Goal: Task Accomplishment & Management: Manage account settings

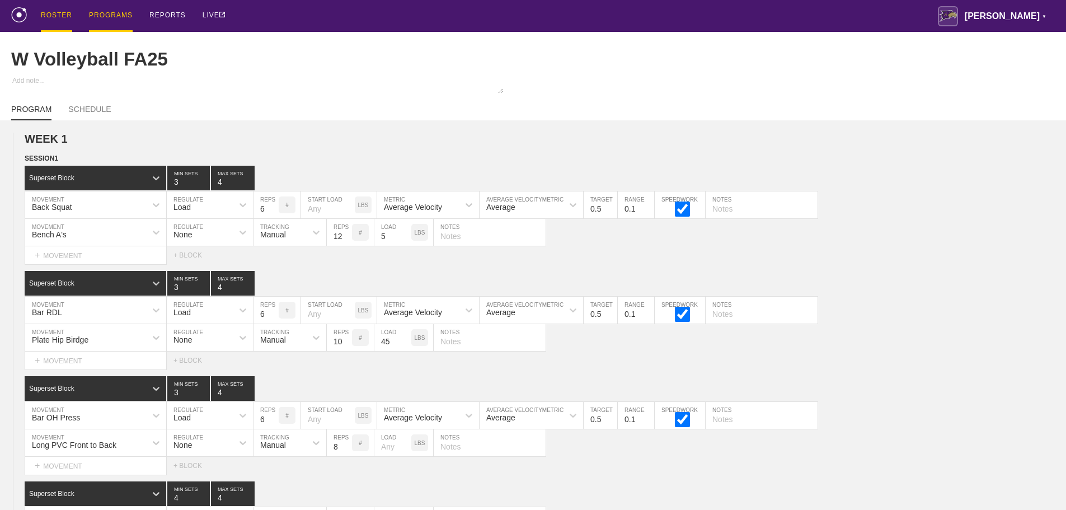
click at [59, 13] on div "ROSTER" at bounding box center [56, 16] width 31 height 32
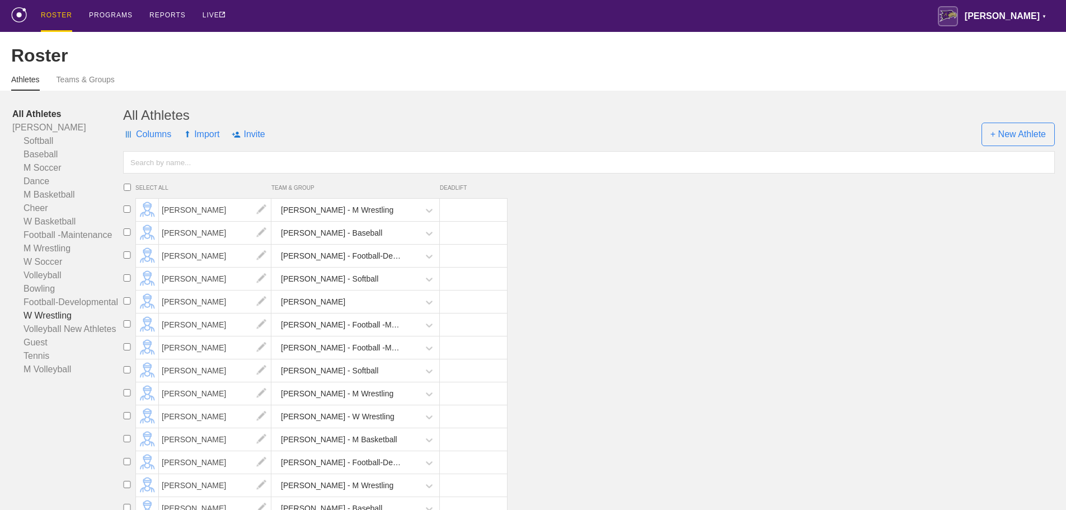
click at [37, 321] on link "W Wrestling" at bounding box center [67, 315] width 111 height 13
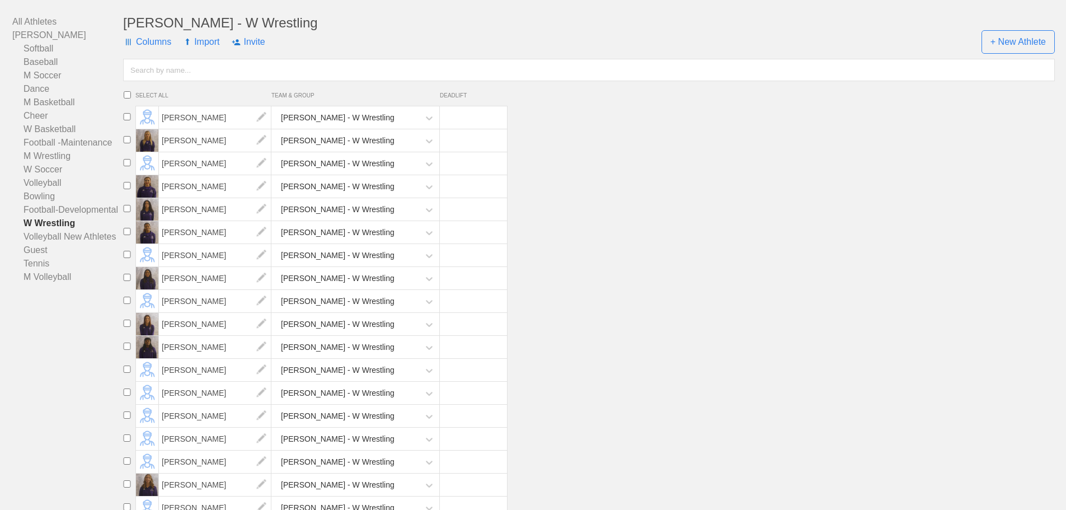
scroll to position [112, 0]
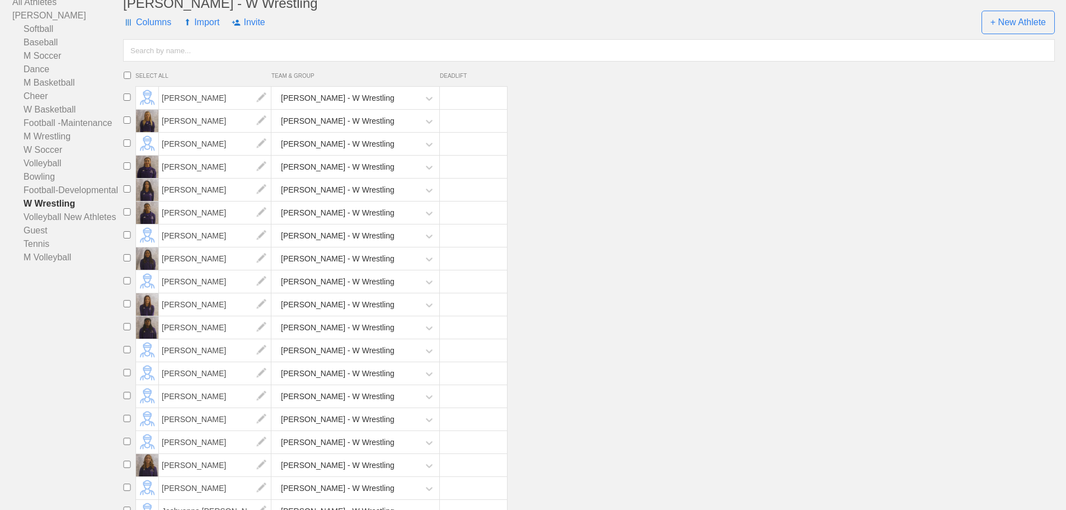
click at [125, 238] on input "checkbox" at bounding box center [127, 234] width 17 height 7
checkbox input "true"
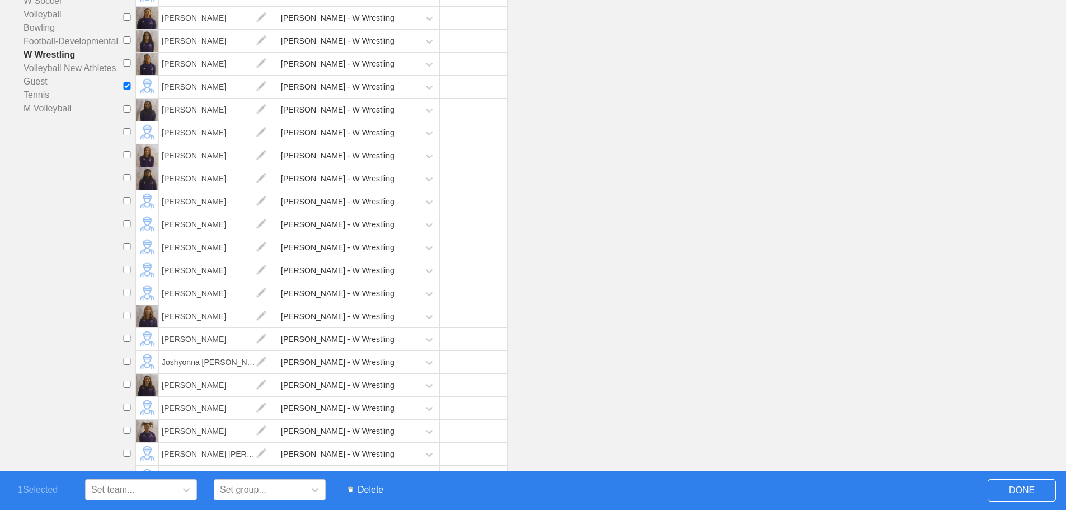
scroll to position [280, 0]
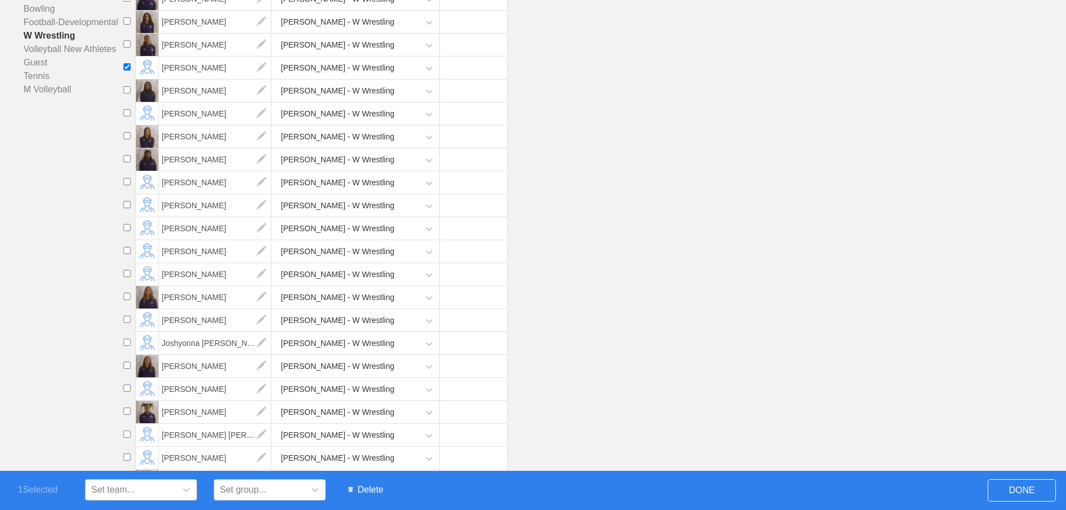
click at [128, 93] on input "checkbox" at bounding box center [127, 89] width 17 height 7
checkbox input "true"
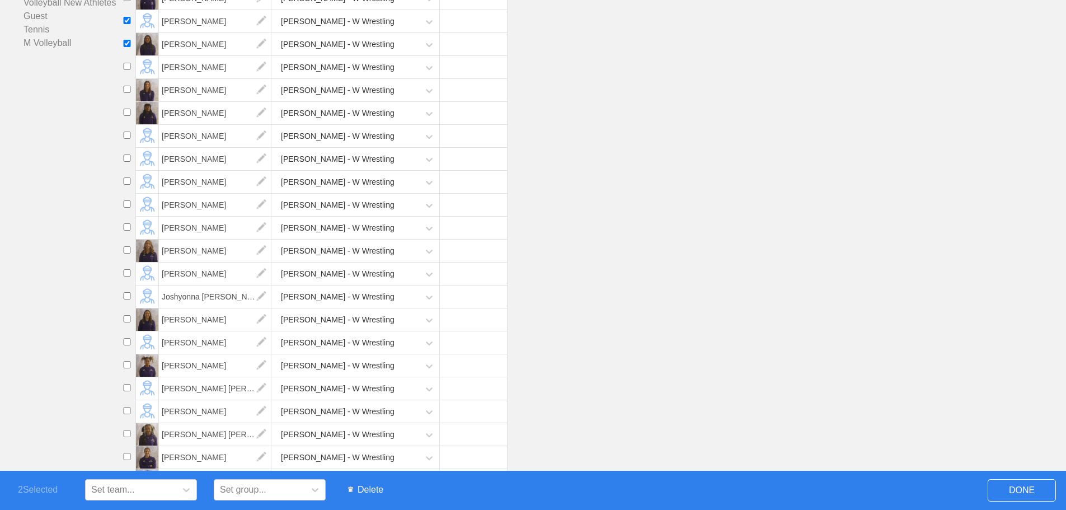
scroll to position [386, 0]
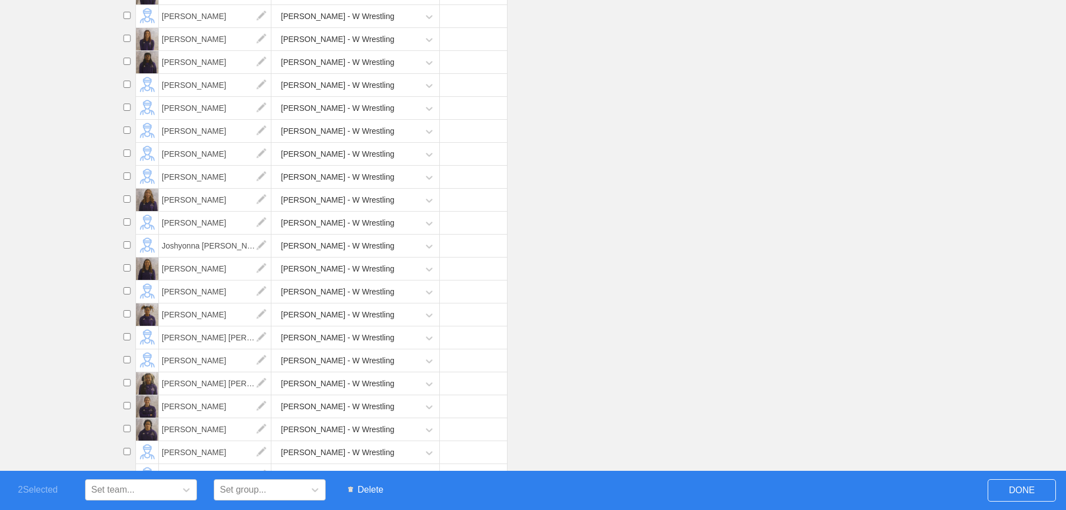
click at [126, 405] on input "checkbox" at bounding box center [127, 405] width 17 height 7
checkbox input "true"
click at [124, 267] on input "checkbox" at bounding box center [127, 267] width 17 height 7
checkbox input "true"
click at [369, 487] on span "Delete" at bounding box center [365, 489] width 46 height 21
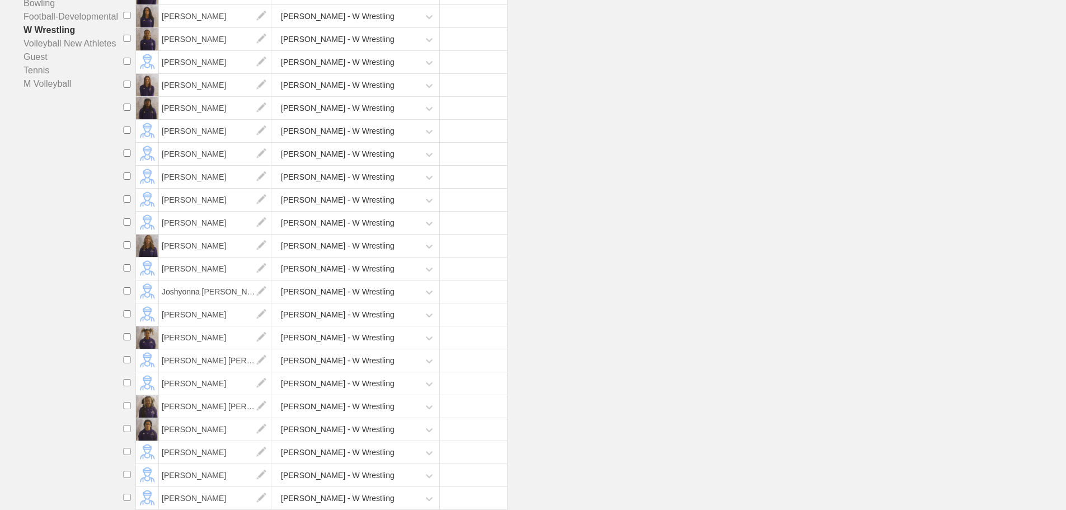
scroll to position [294, 0]
click at [177, 157] on span "[PERSON_NAME]" at bounding box center [215, 154] width 112 height 22
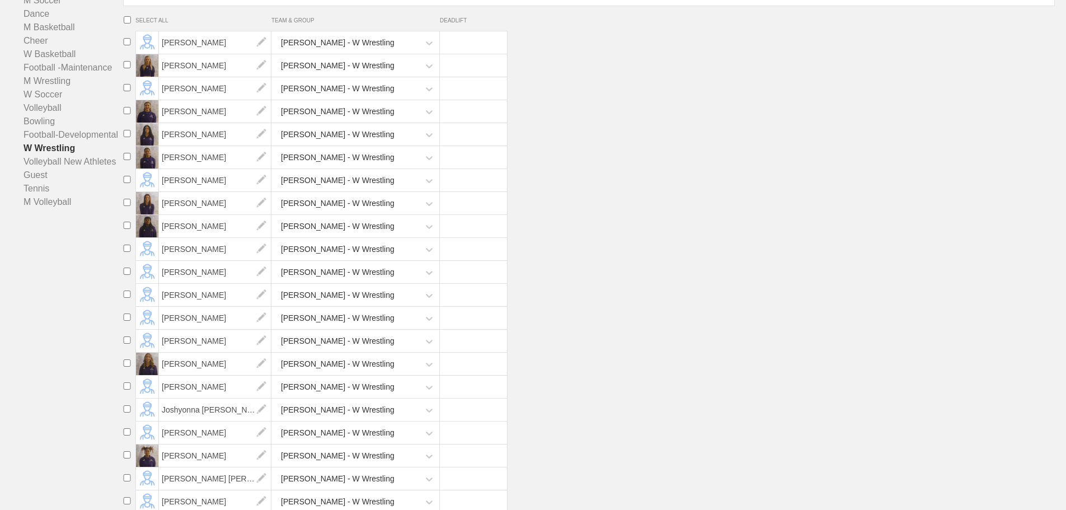
scroll to position [168, 0]
click at [180, 237] on span "[PERSON_NAME]" at bounding box center [215, 225] width 112 height 22
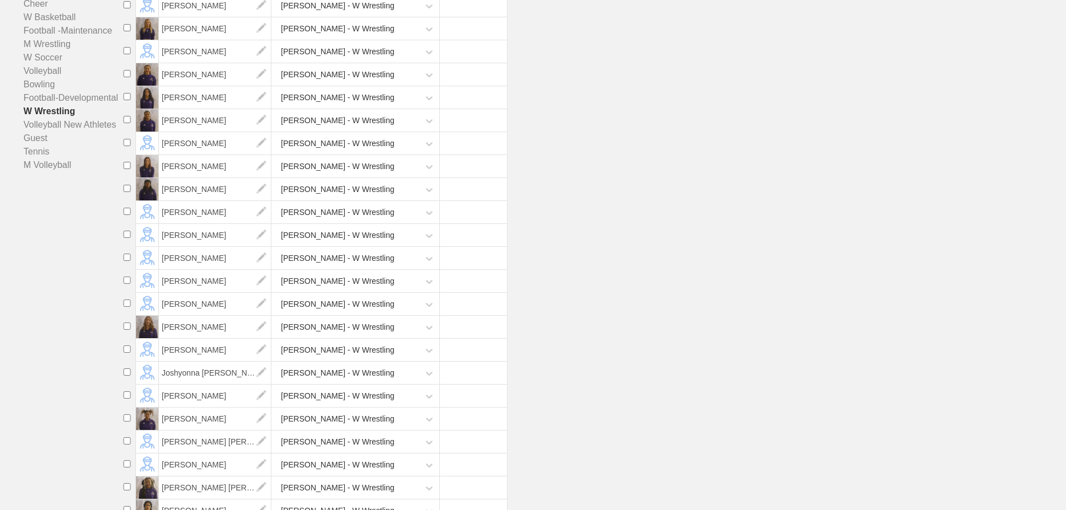
scroll to position [224, 0]
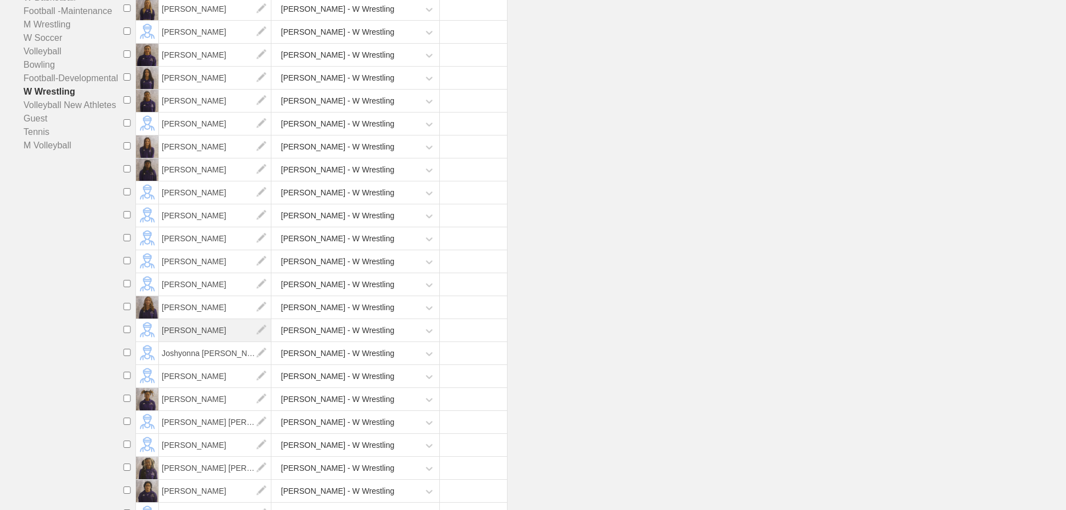
click at [202, 338] on span "[PERSON_NAME]" at bounding box center [215, 330] width 112 height 22
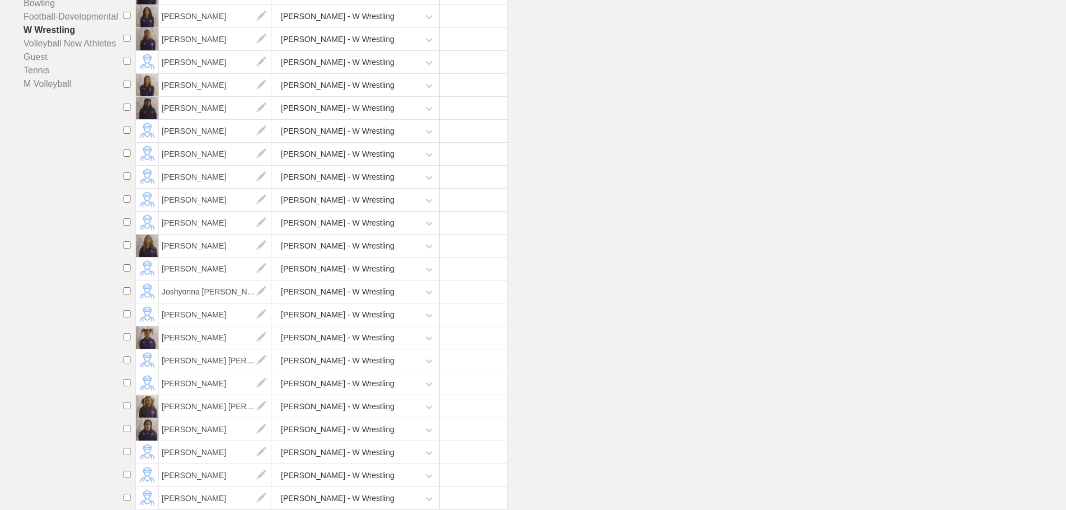
scroll to position [294, 0]
click at [181, 286] on span "Joshyonna [PERSON_NAME]" at bounding box center [215, 291] width 112 height 22
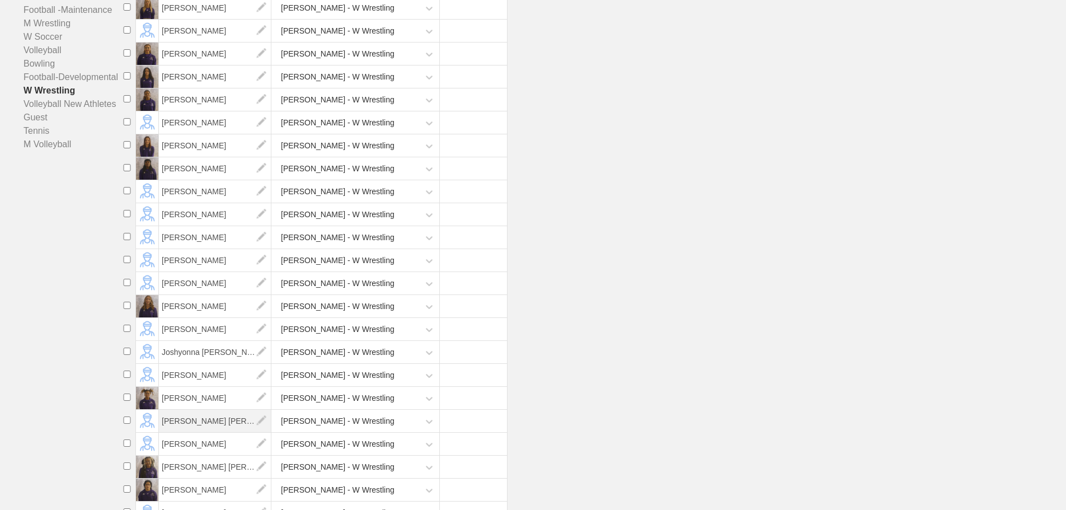
scroll to position [280, 0]
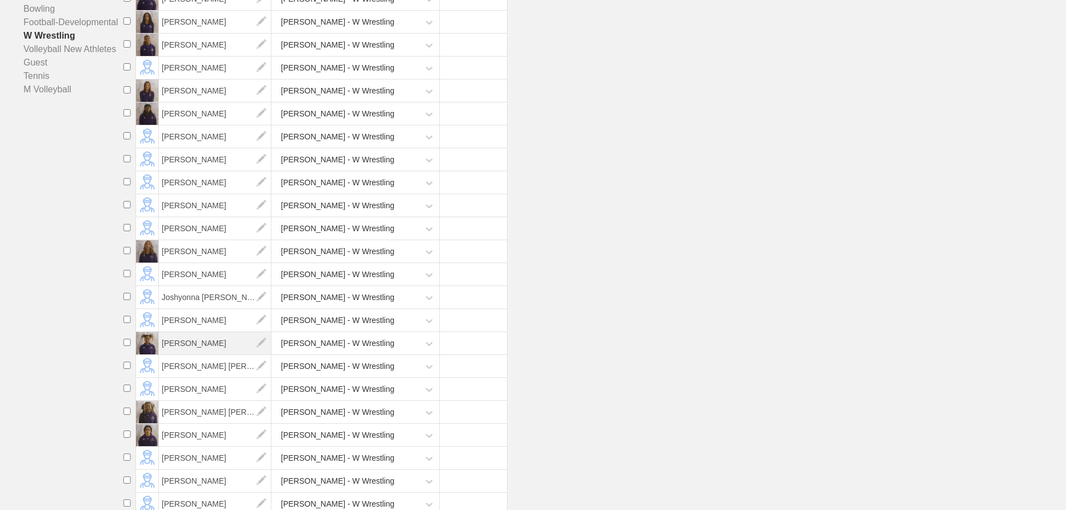
click at [191, 354] on span "[PERSON_NAME]" at bounding box center [215, 343] width 112 height 22
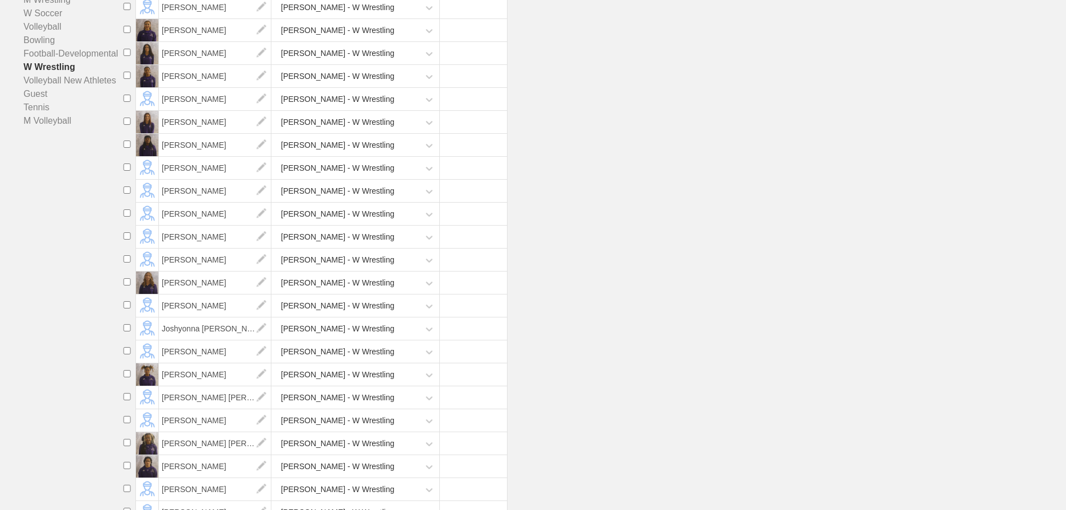
scroll to position [294, 0]
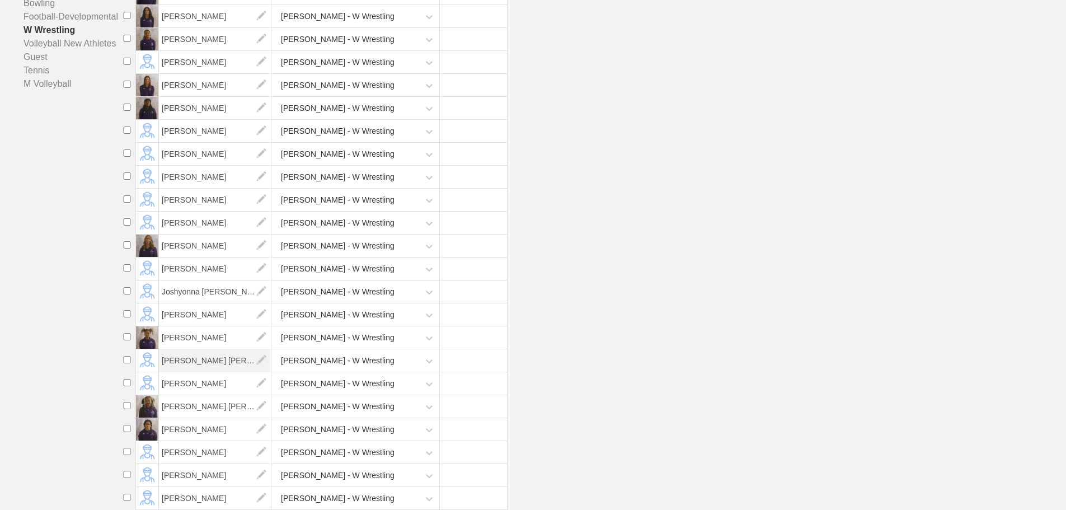
click at [200, 358] on span "[PERSON_NAME] [PERSON_NAME]" at bounding box center [215, 360] width 112 height 22
click at [195, 383] on span "[PERSON_NAME]" at bounding box center [215, 383] width 112 height 22
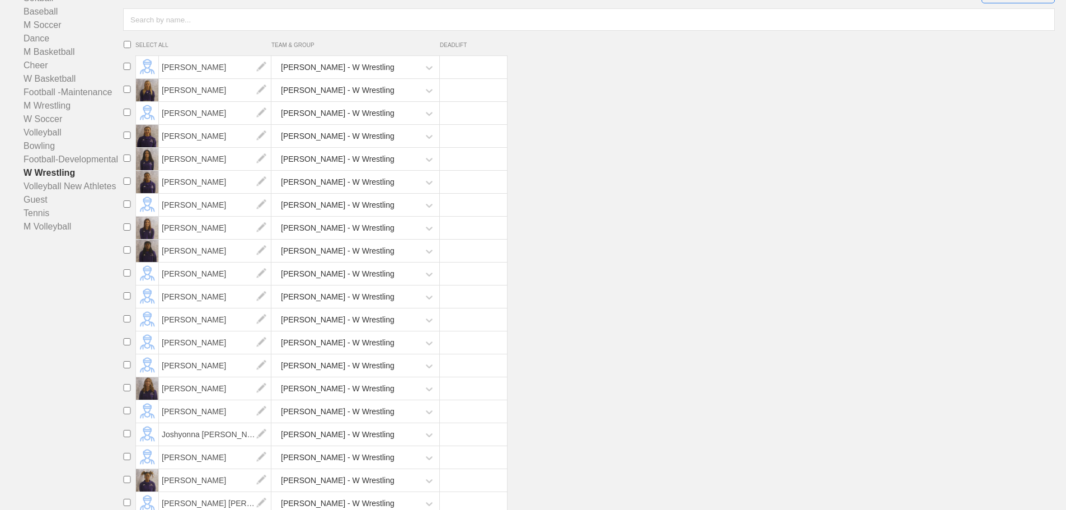
scroll to position [294, 0]
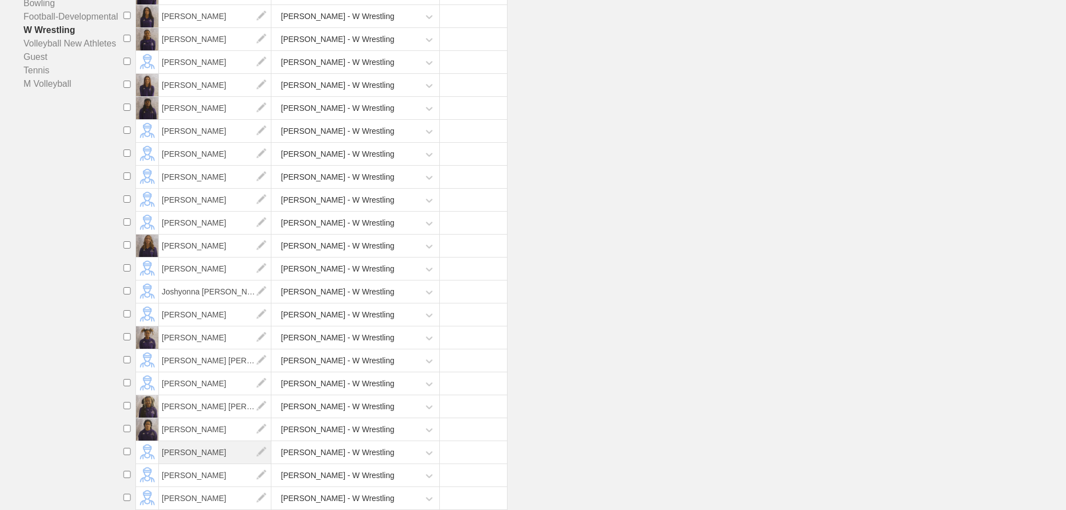
click at [195, 454] on span "[PERSON_NAME]" at bounding box center [215, 452] width 112 height 22
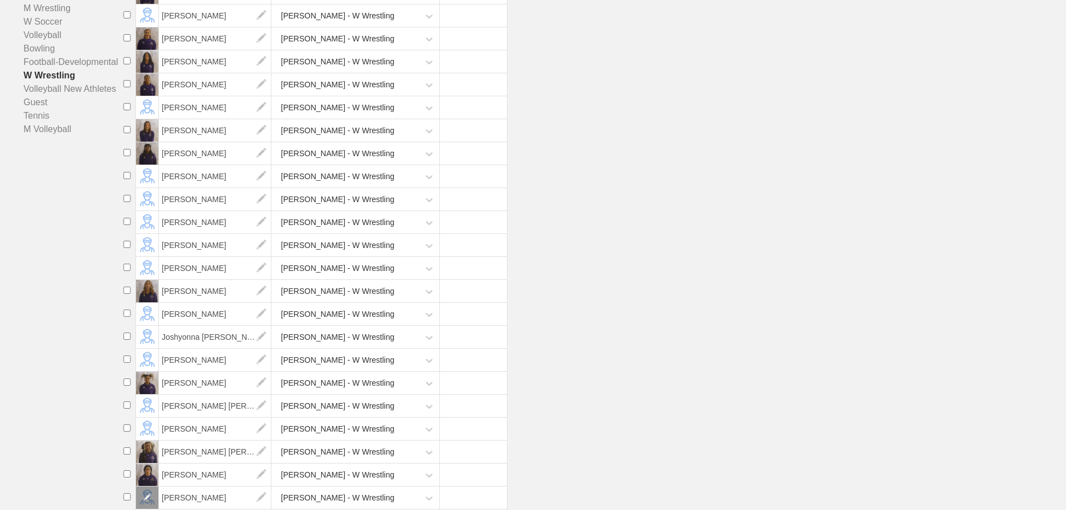
scroll to position [294, 0]
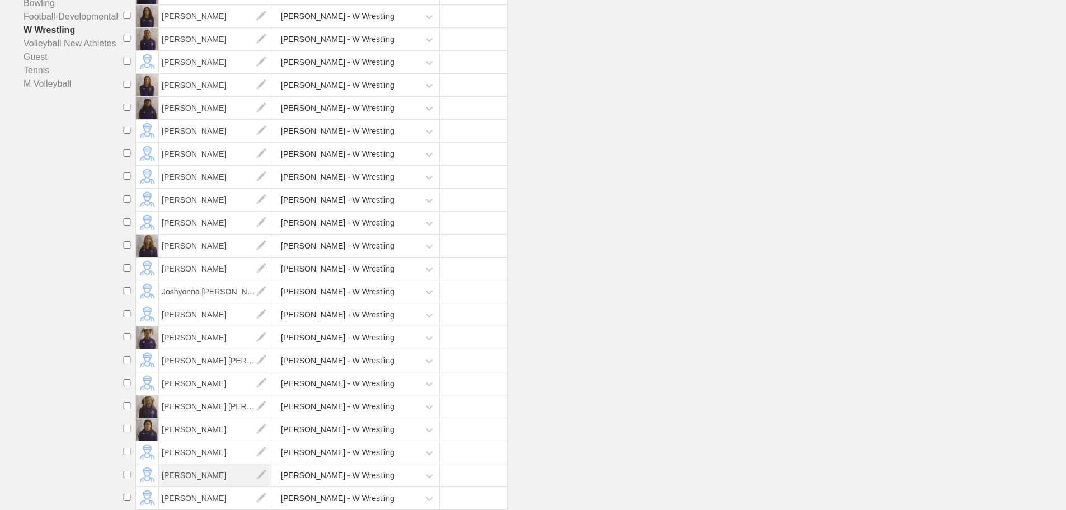
click at [204, 474] on span "[PERSON_NAME]" at bounding box center [215, 475] width 112 height 22
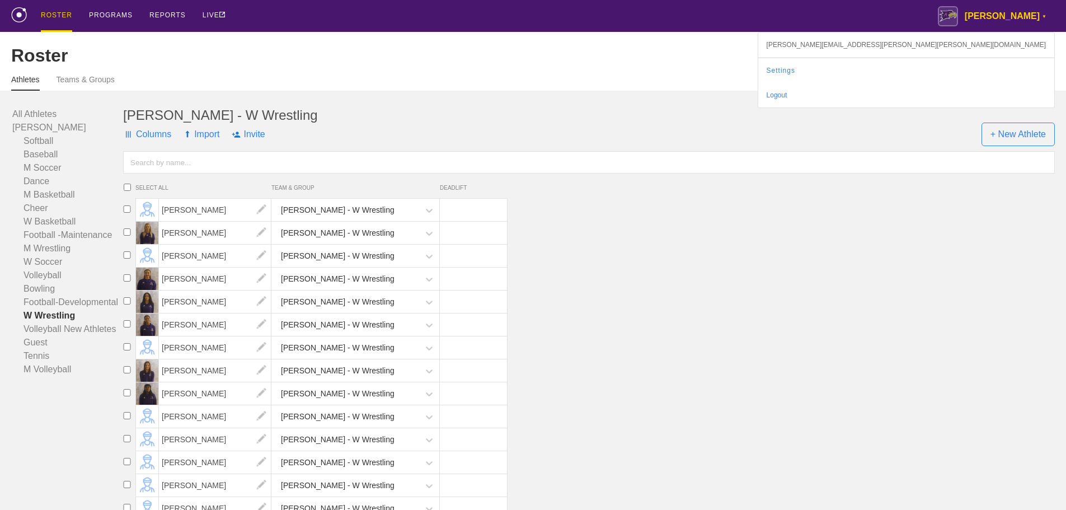
click at [1041, 23] on div "[PERSON_NAME] ▼" at bounding box center [996, 16] width 117 height 32
click at [991, 67] on link "Settings" at bounding box center [906, 70] width 296 height 25
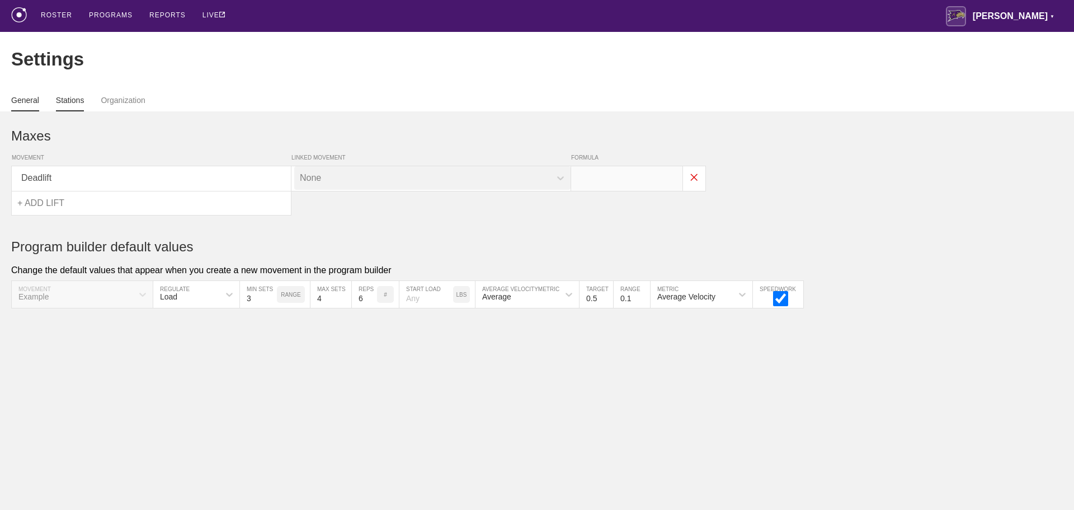
click at [62, 106] on link "Stations" at bounding box center [70, 104] width 29 height 16
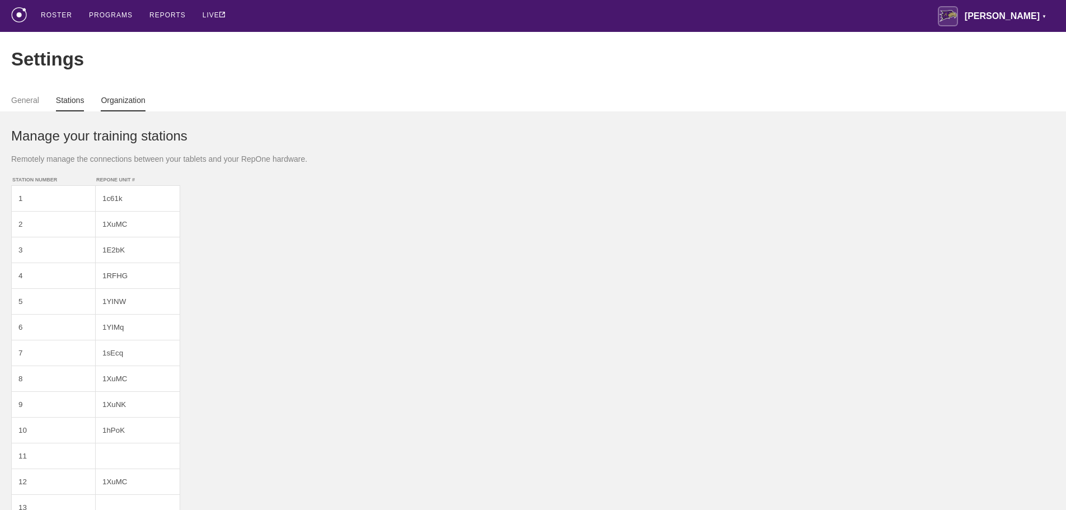
click at [140, 108] on link "Organization" at bounding box center [123, 104] width 44 height 16
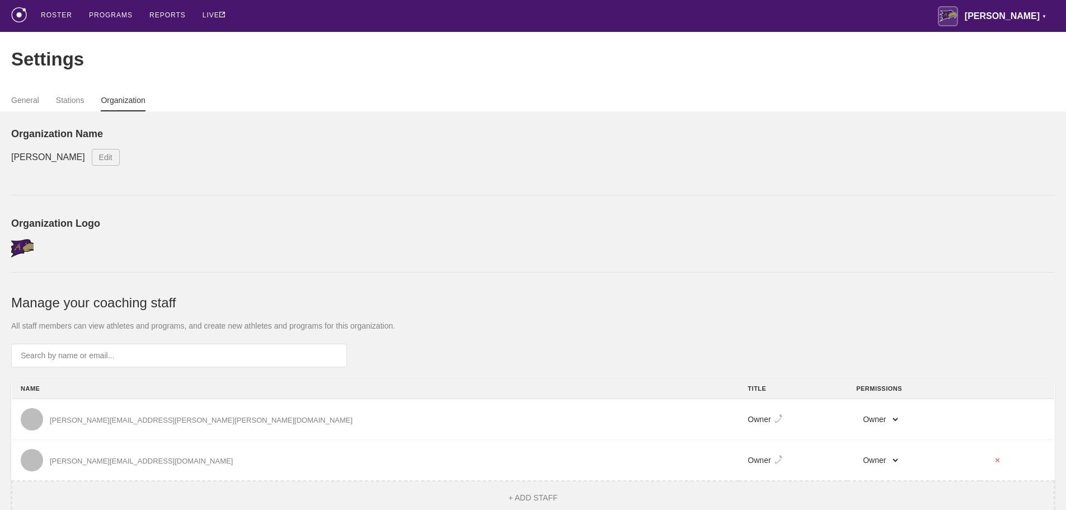
scroll to position [37, 0]
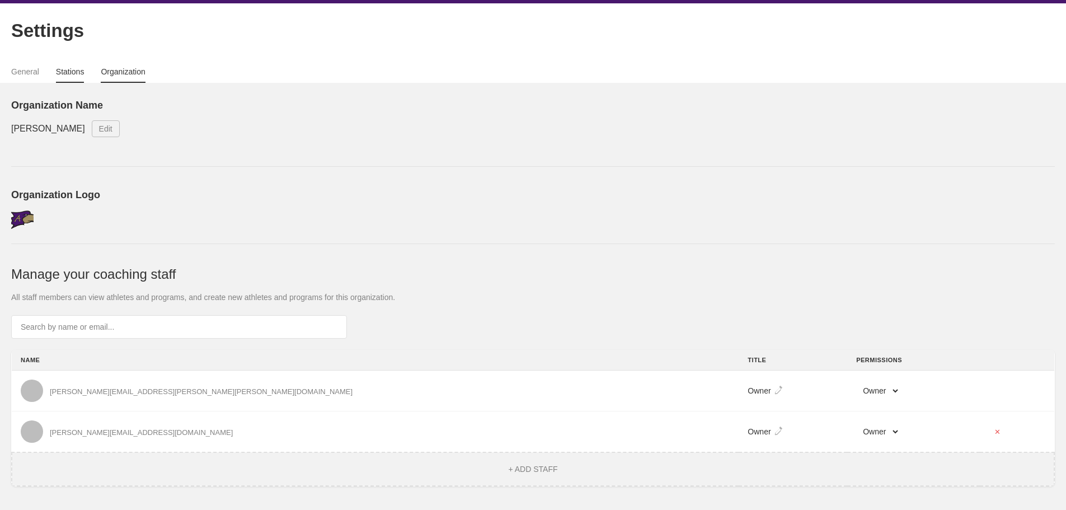
click at [60, 68] on link "Stations" at bounding box center [70, 75] width 29 height 16
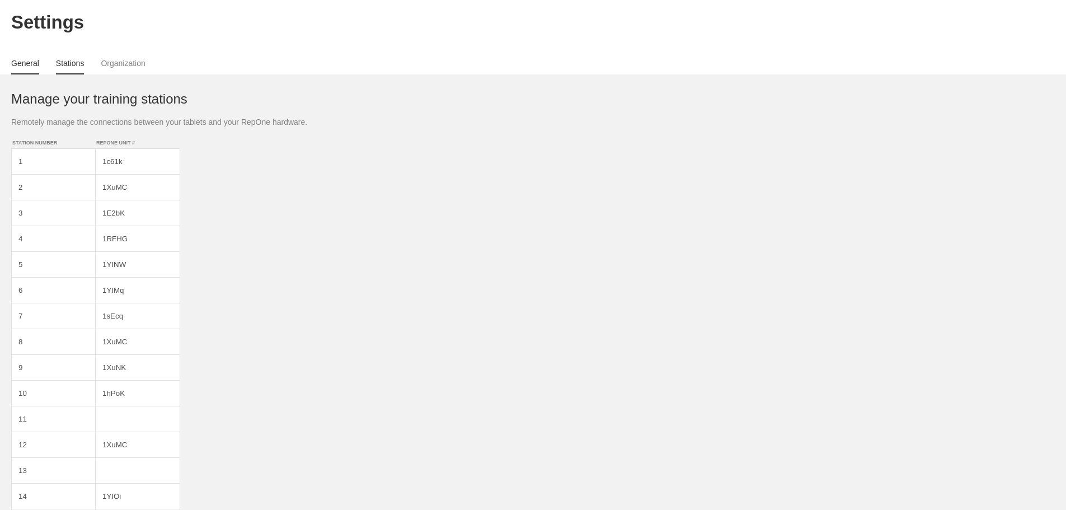
click at [25, 72] on link "General" at bounding box center [25, 67] width 28 height 16
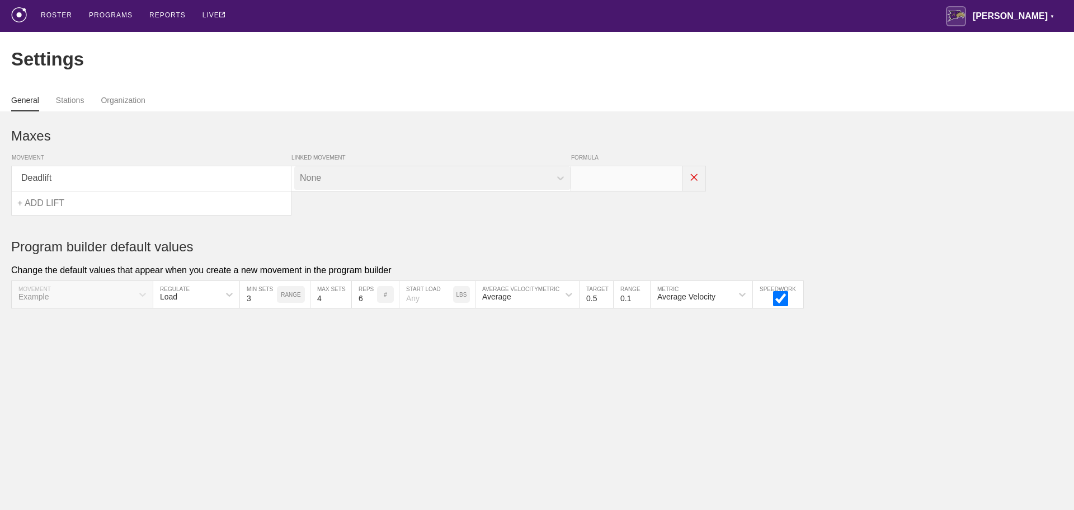
click at [700, 182] on img at bounding box center [694, 177] width 22 height 22
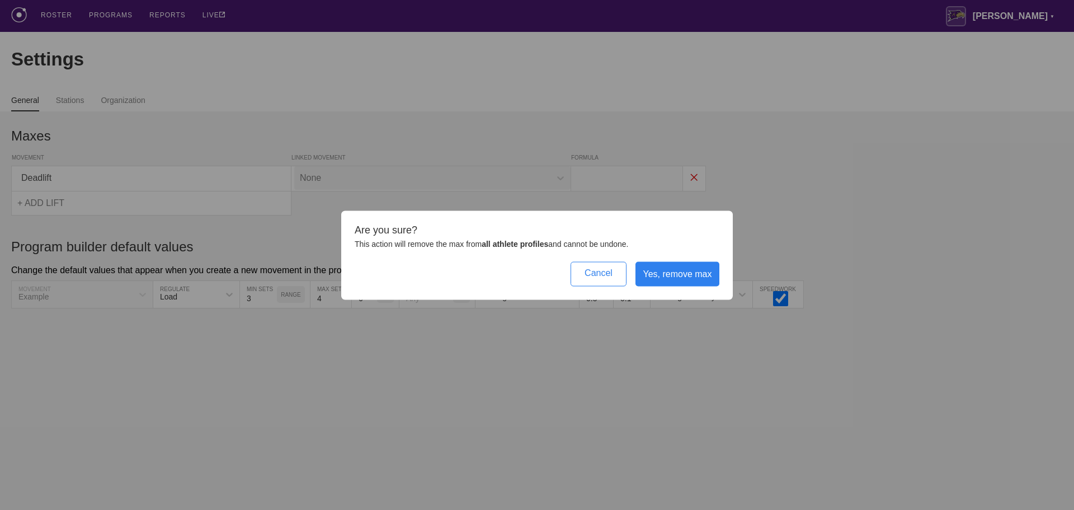
click at [680, 276] on div "Yes, remove max" at bounding box center [678, 273] width 84 height 25
